Goal: Transaction & Acquisition: Purchase product/service

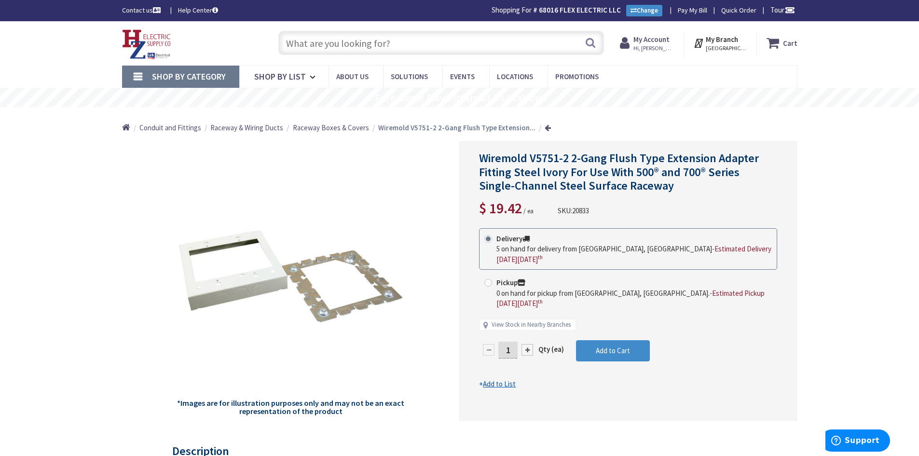
click at [357, 39] on input "text" at bounding box center [441, 43] width 326 height 24
paste input "Liquidtight 1/2""
type input "Liquidtight 1/2""
click at [591, 41] on button "Search" at bounding box center [590, 43] width 13 height 22
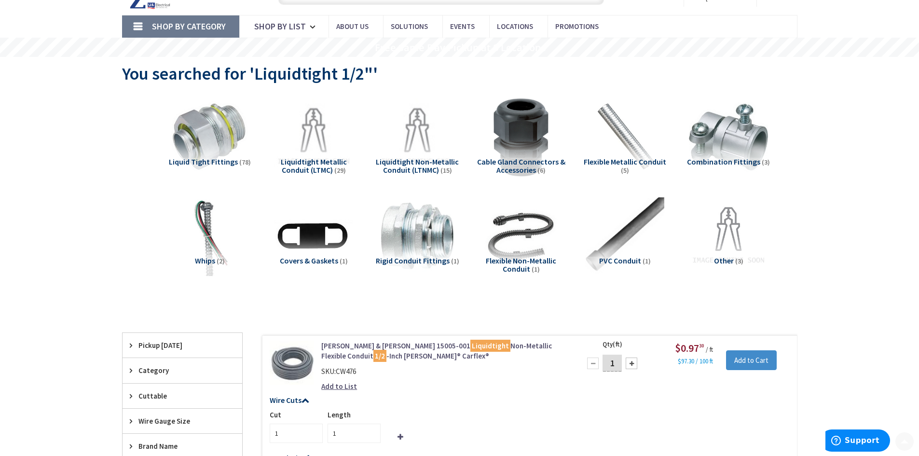
scroll to position [145, 0]
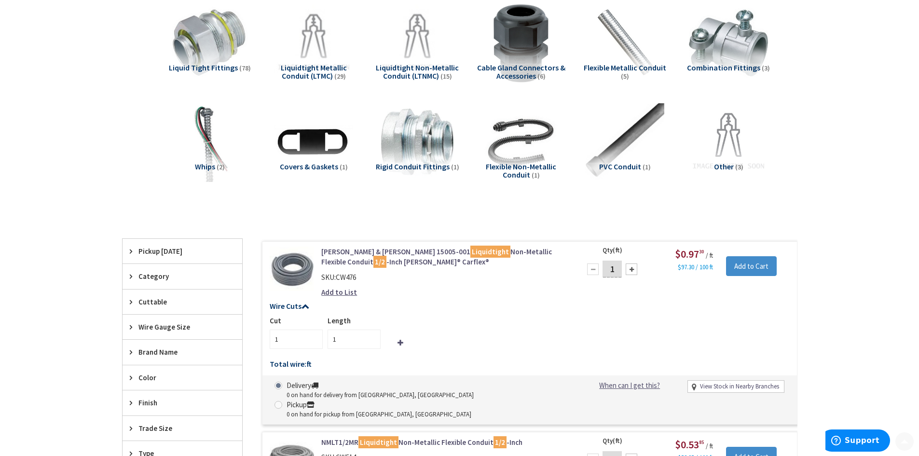
type input "[GEOGRAPHIC_DATA], [GEOGRAPHIC_DATA]"
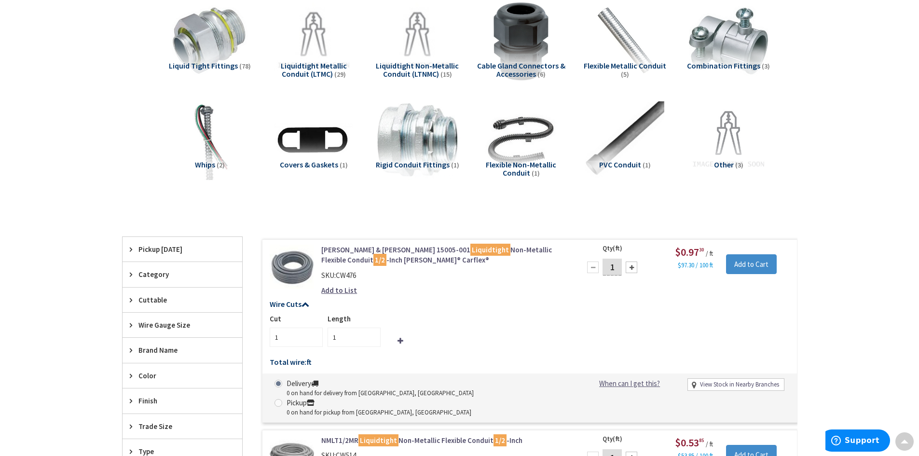
scroll to position [0, 0]
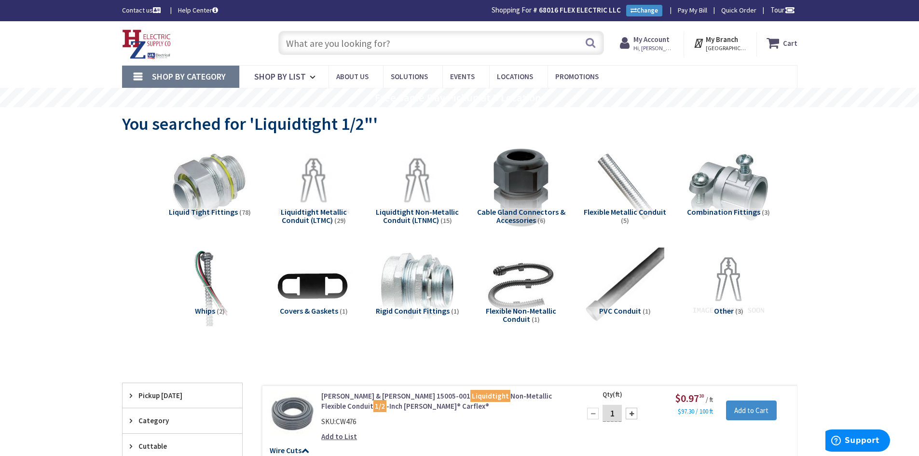
click at [365, 39] on input "text" at bounding box center [441, 43] width 326 height 24
paste input "Red/Tan Wire Nuts"
type input "Red/Tan Wire Nuts"
drag, startPoint x: 606, startPoint y: 42, endPoint x: 601, endPoint y: 40, distance: 5.6
click at [603, 41] on div "Red/Tan Wire Nuts Search" at bounding box center [438, 42] width 345 height 31
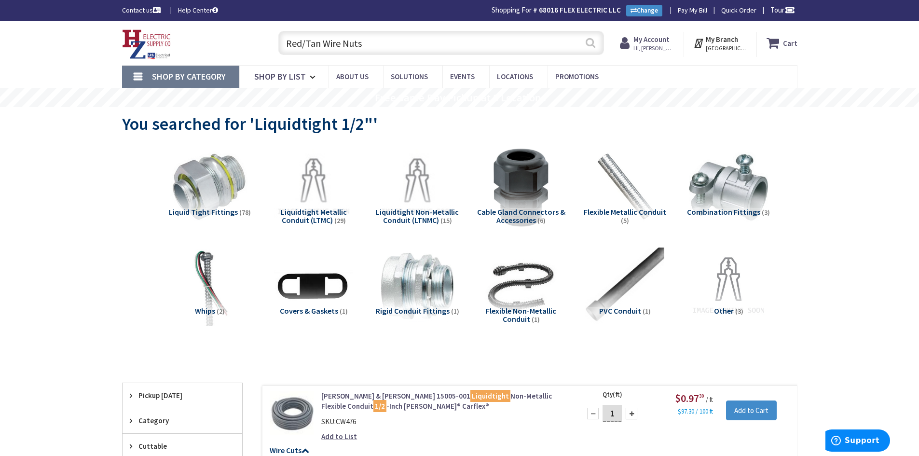
click at [591, 39] on button "Search" at bounding box center [590, 43] width 13 height 22
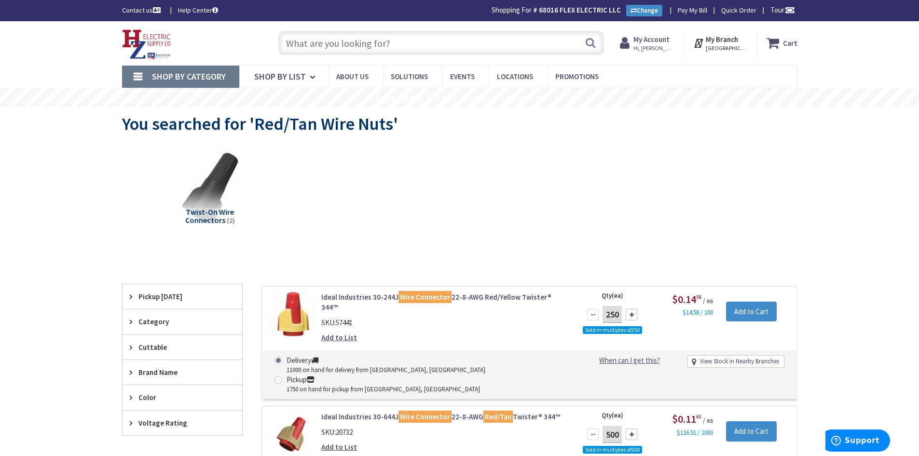
click at [313, 43] on input "text" at bounding box center [441, 43] width 326 height 24
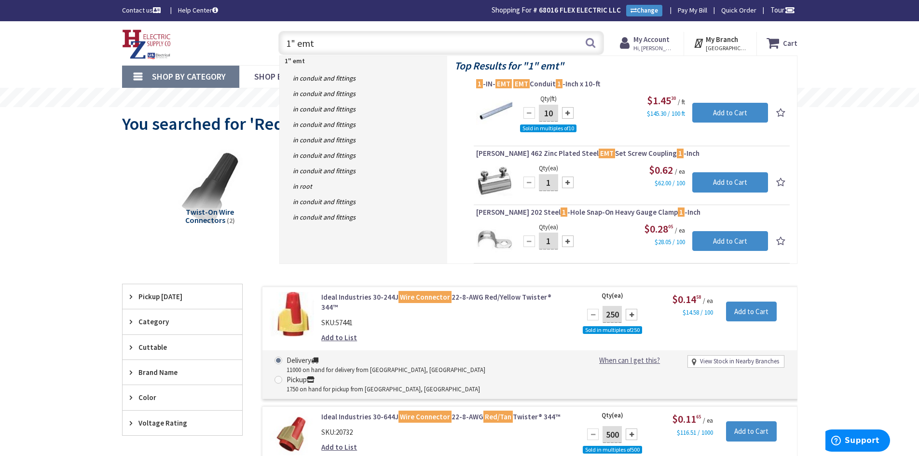
type input "1" emt"
click at [86, 188] on div "Skip to Content Toggle Nav 1" emt 1" emt Search Cart My Cart Close" at bounding box center [459, 393] width 919 height 744
